Goal: Task Accomplishment & Management: Manage account settings

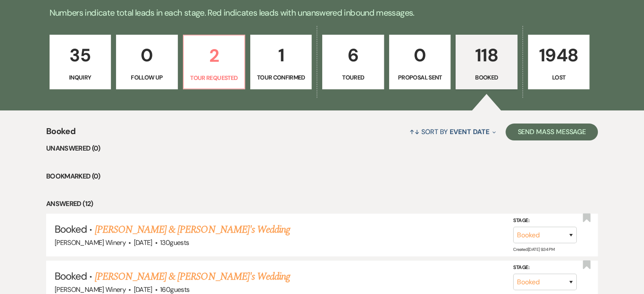
scroll to position [220, 0]
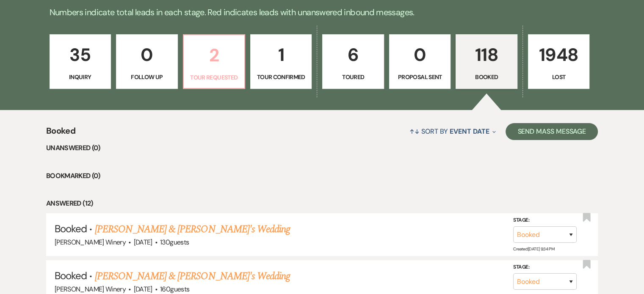
click at [203, 66] on p "2" at bounding box center [214, 55] width 50 height 28
select select "2"
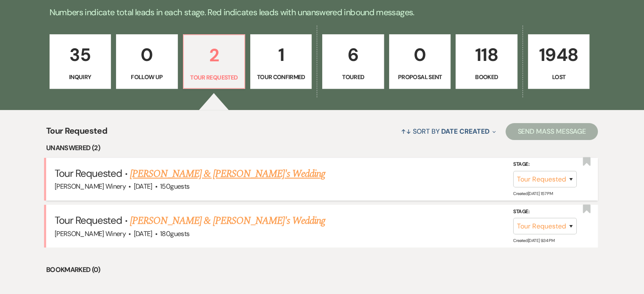
click at [241, 177] on link "[PERSON_NAME] & [PERSON_NAME]'s Wedding" at bounding box center [228, 173] width 196 height 15
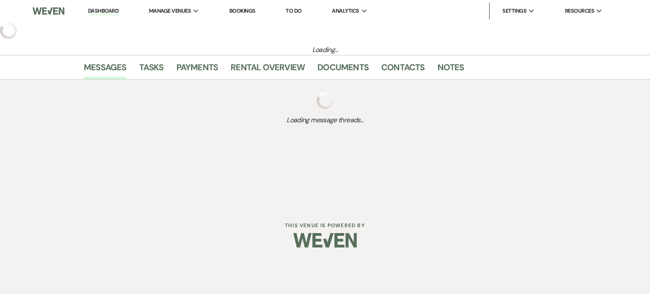
select select "2"
select select "5"
